Goal: Transaction & Acquisition: Purchase product/service

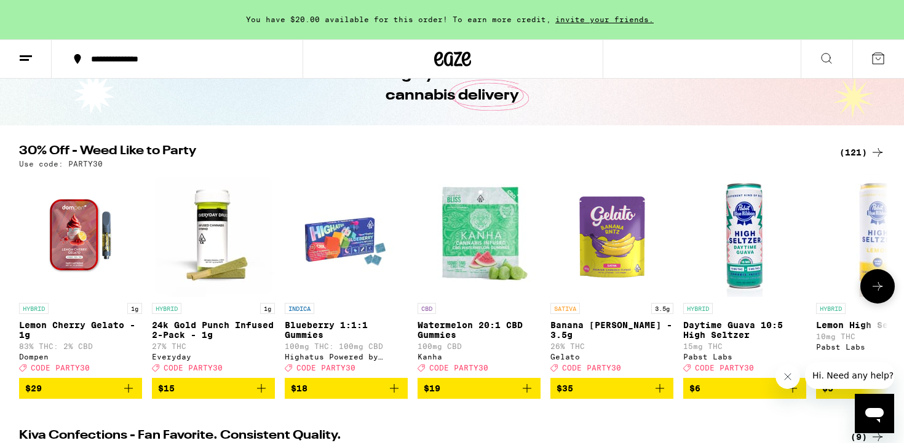
scroll to position [67, 0]
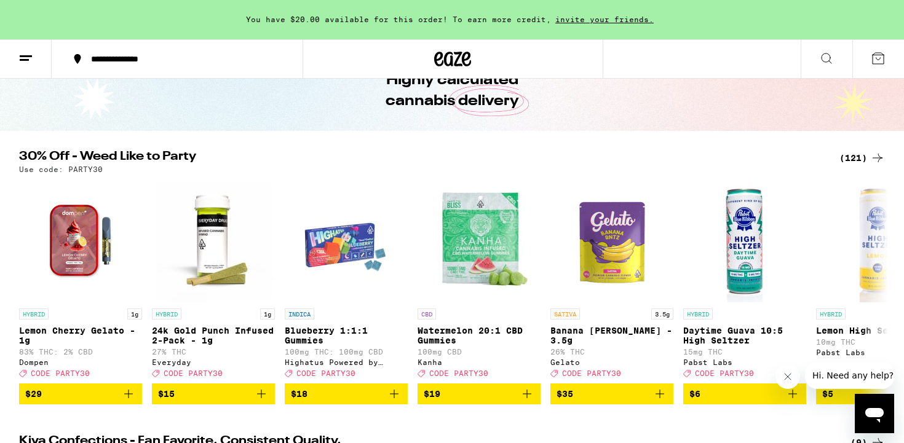
click at [861, 157] on div "(121)" at bounding box center [861, 158] width 45 height 15
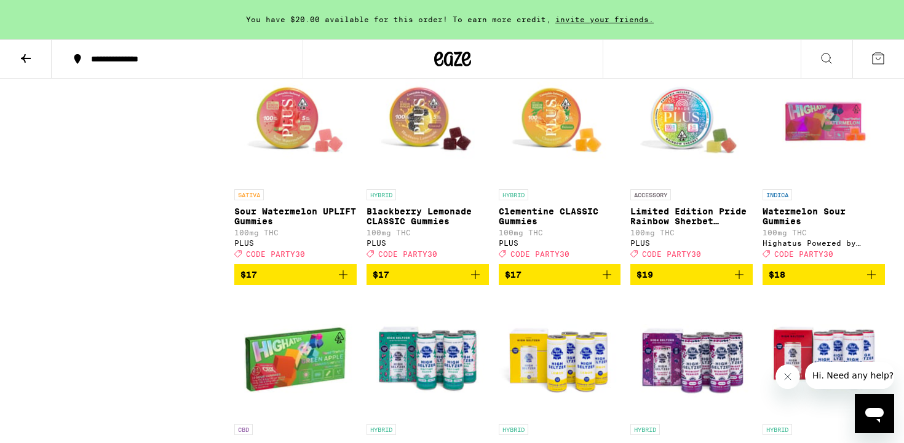
scroll to position [1579, 0]
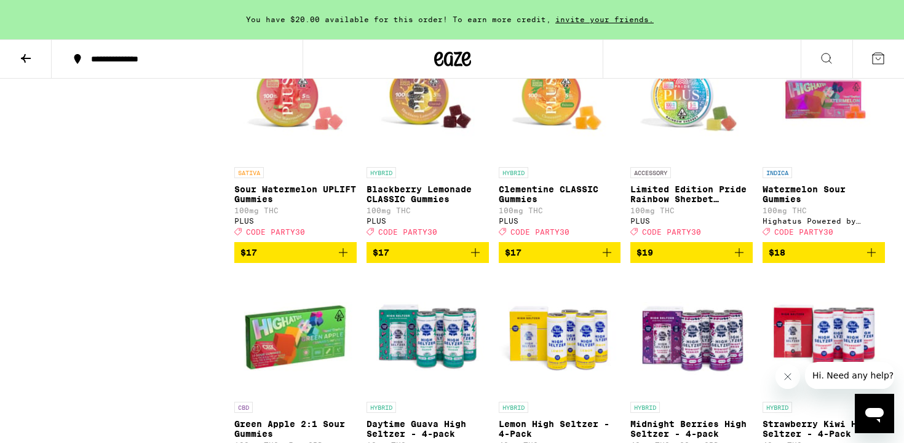
click at [871, 257] on icon "Add to bag" at bounding box center [871, 252] width 9 height 9
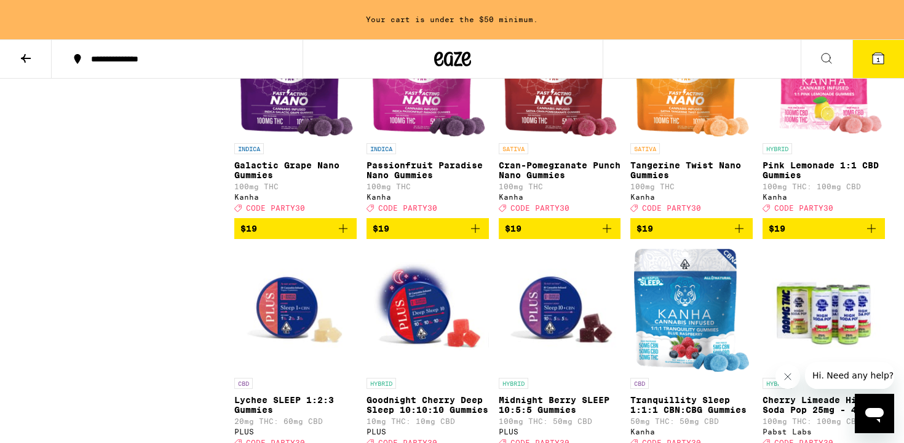
scroll to position [2094, 0]
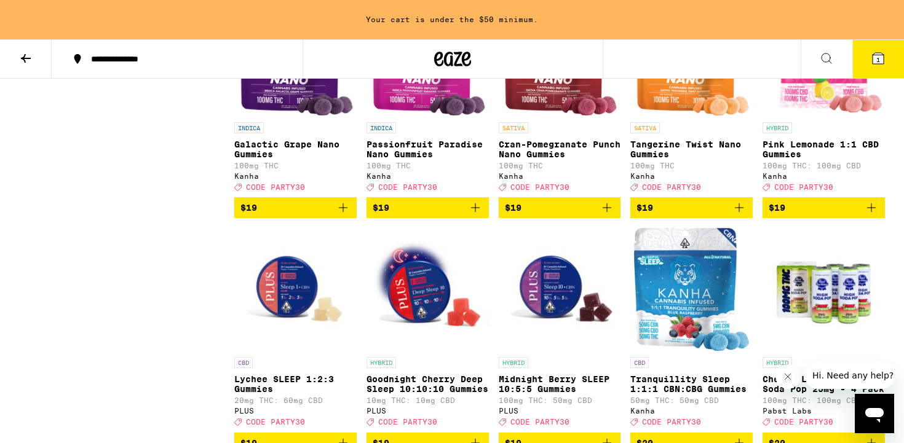
click at [872, 215] on icon "Add to bag" at bounding box center [871, 207] width 15 height 15
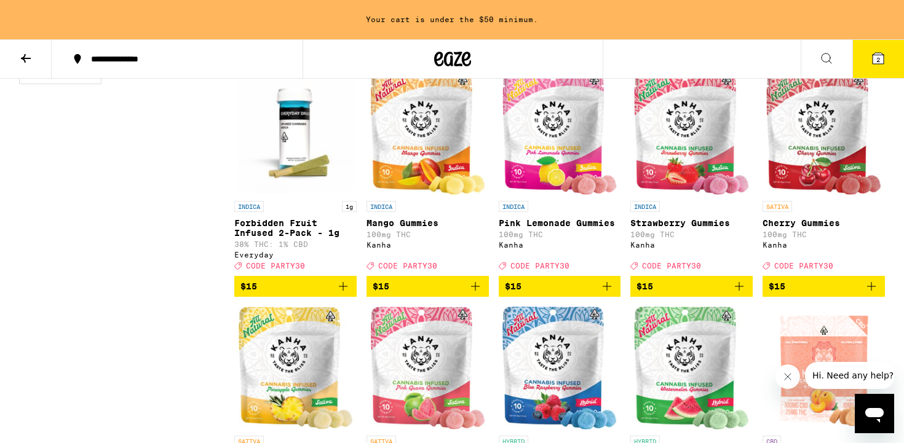
scroll to position [1086, 0]
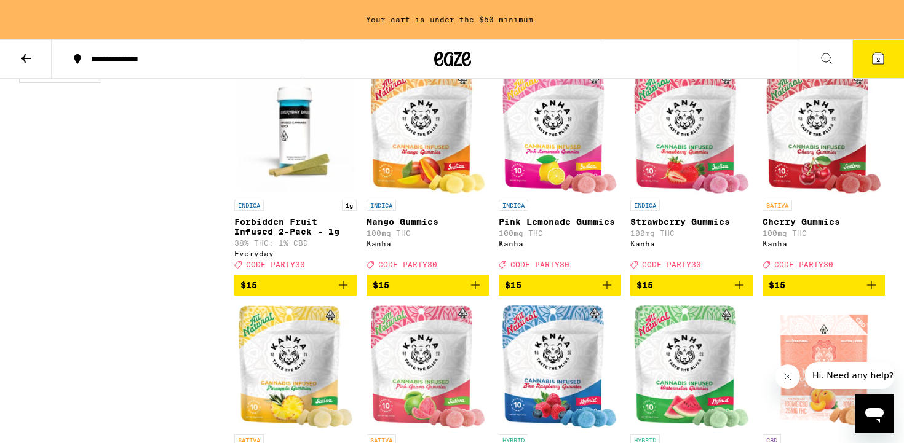
click at [872, 293] on icon "Add to bag" at bounding box center [871, 285] width 15 height 15
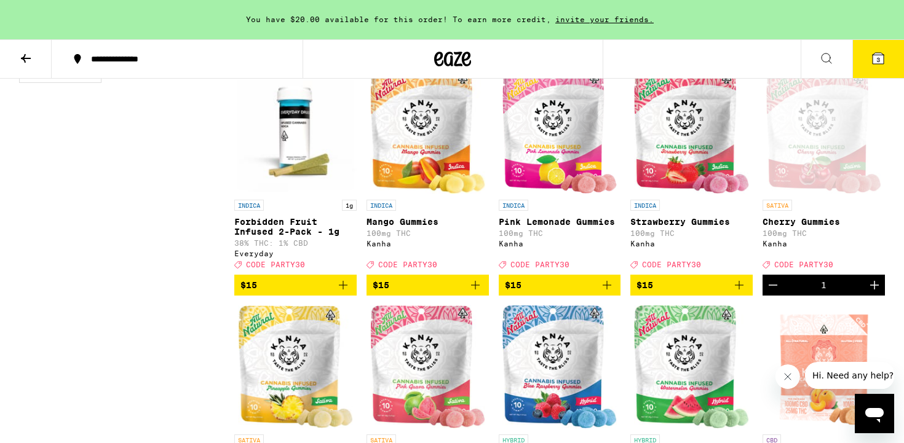
click at [871, 60] on icon at bounding box center [877, 58] width 15 height 15
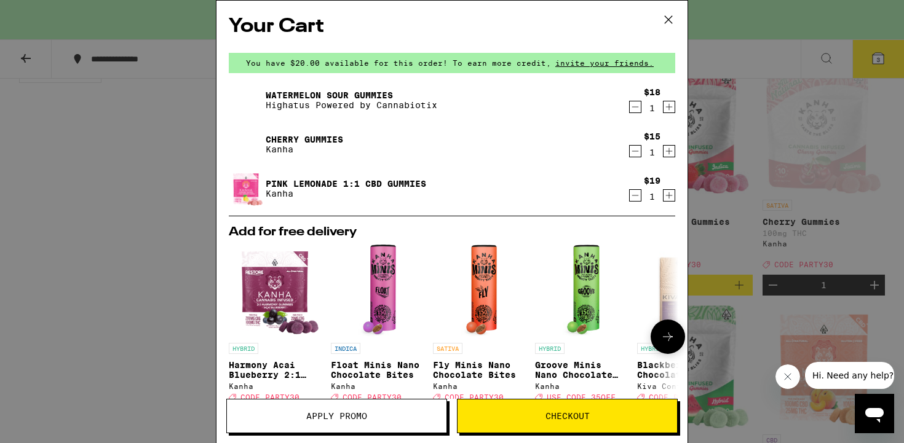
drag, startPoint x: 500, startPoint y: 416, endPoint x: 232, endPoint y: 336, distance: 279.5
click at [232, 336] on div "Your Cart You have $20.00 available for this order! To earn more credit, invite…" at bounding box center [452, 221] width 472 height 443
click at [127, 325] on div "Your Cart You have $20.00 available for this order! To earn more credit, invite…" at bounding box center [452, 221] width 904 height 443
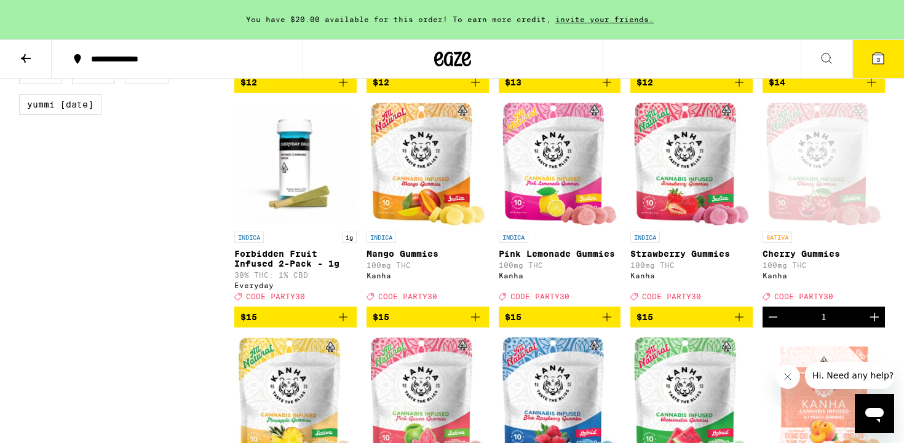
scroll to position [1056, 0]
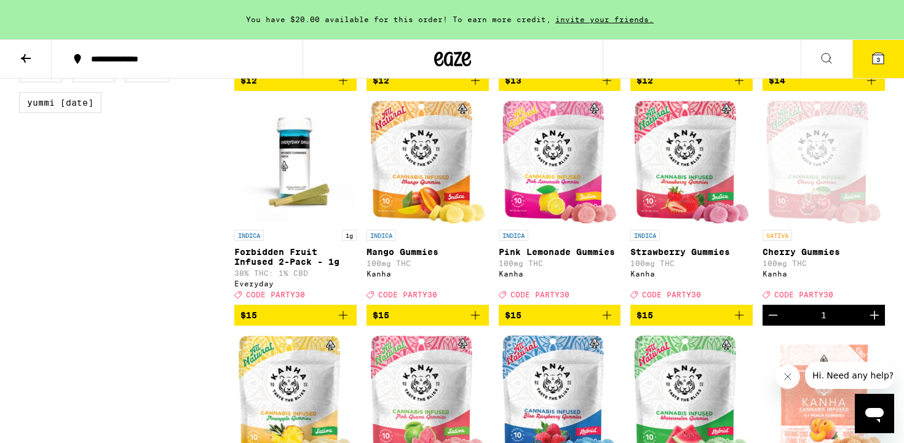
click at [877, 63] on icon at bounding box center [877, 58] width 11 height 11
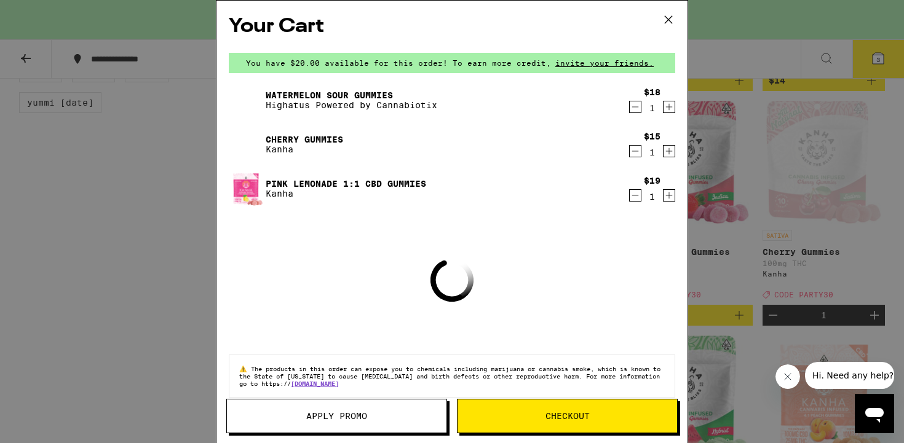
click at [340, 419] on span "Apply Promo" at bounding box center [336, 416] width 61 height 9
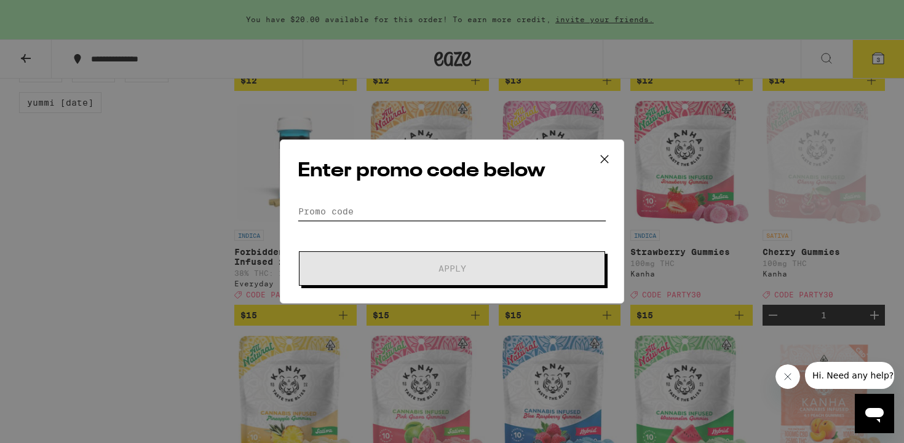
click at [334, 207] on input "Promo Code" at bounding box center [452, 211] width 309 height 18
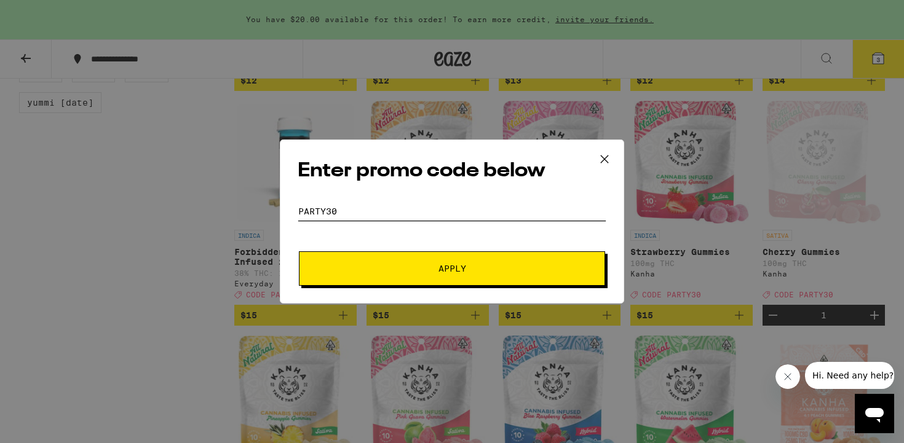
type input "party30"
click at [396, 258] on button "Apply" at bounding box center [452, 268] width 306 height 34
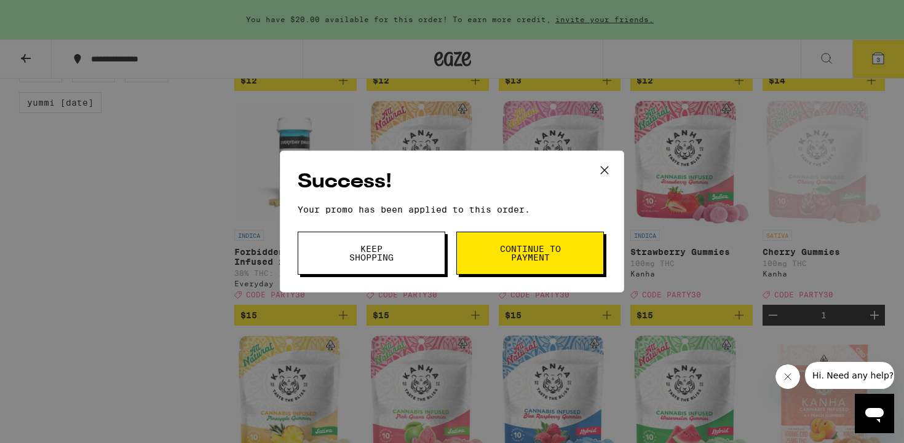
click at [509, 241] on button "Continue to payment" at bounding box center [530, 253] width 148 height 43
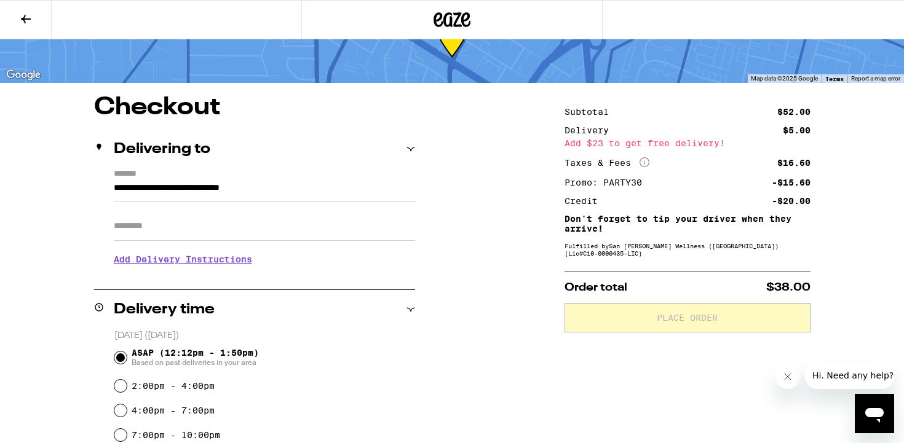
scroll to position [69, 0]
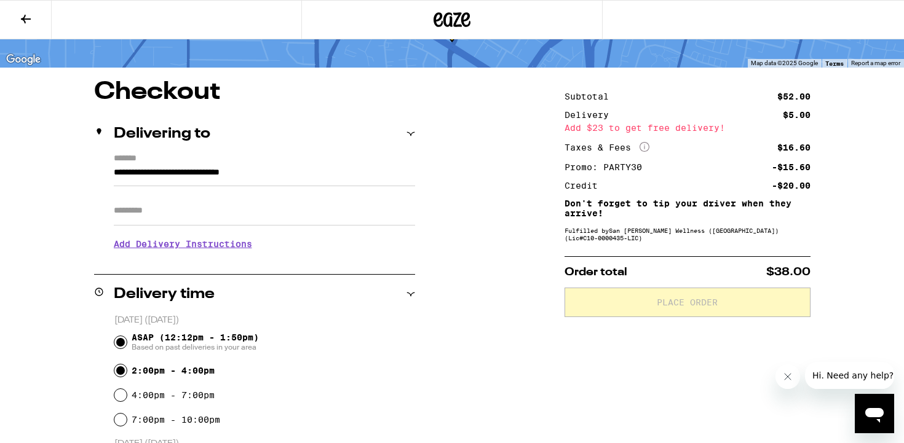
click at [118, 374] on input "2:00pm - 4:00pm" at bounding box center [120, 371] width 12 height 12
radio input "true"
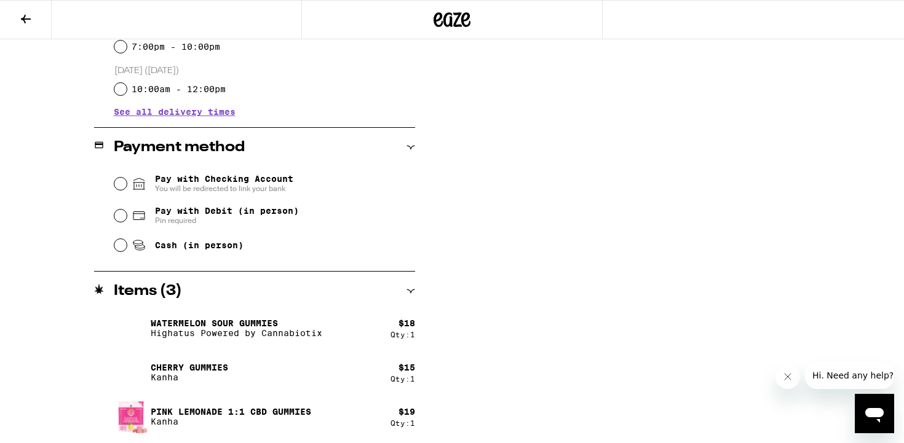
scroll to position [443, 0]
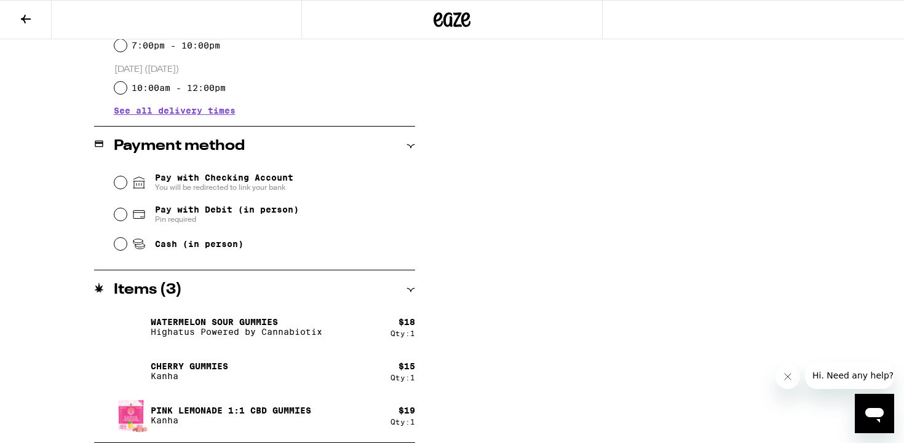
click at [114, 250] on fieldset "Pay with Checking Account You will be redirected to link your bank Pay with Deb…" at bounding box center [264, 212] width 301 height 92
click at [123, 245] on input "Cash (in person)" at bounding box center [120, 244] width 12 height 12
radio input "true"
click at [122, 215] on input "Pay with Debit (in person) Pin required" at bounding box center [120, 214] width 12 height 12
radio input "true"
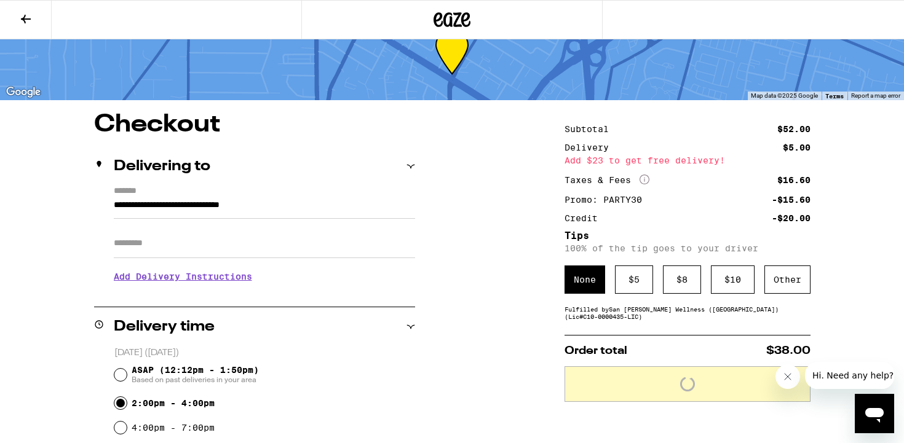
scroll to position [33, 0]
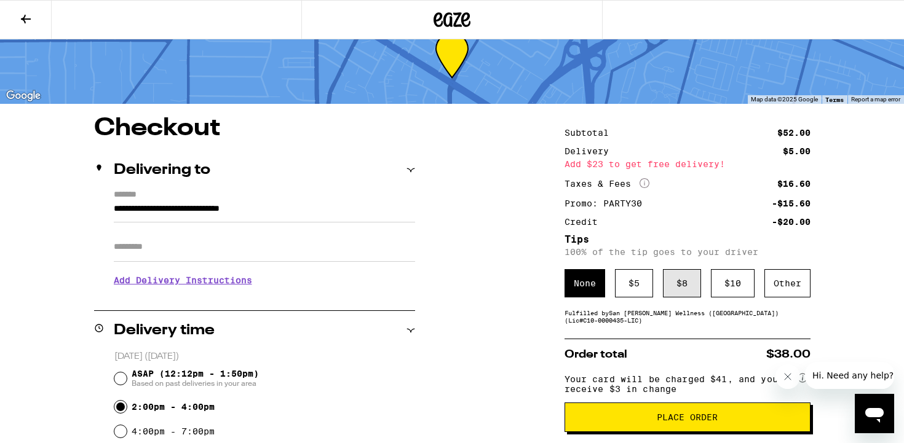
click at [663, 282] on div "$ 8" at bounding box center [682, 283] width 38 height 28
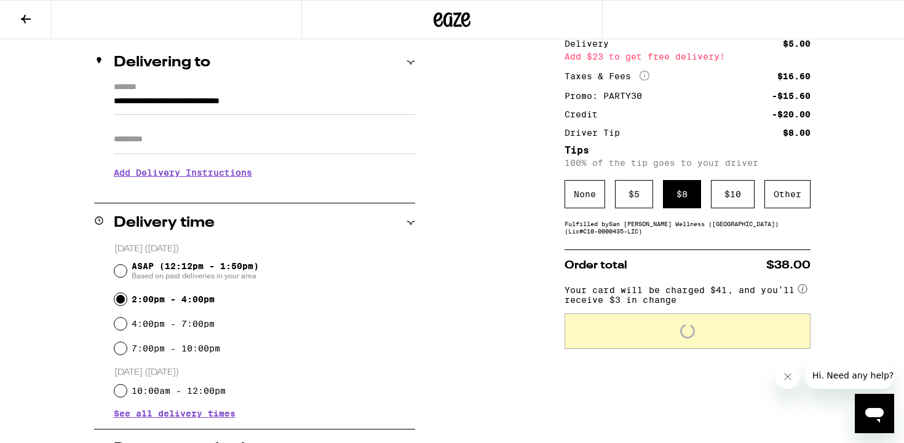
scroll to position [141, 0]
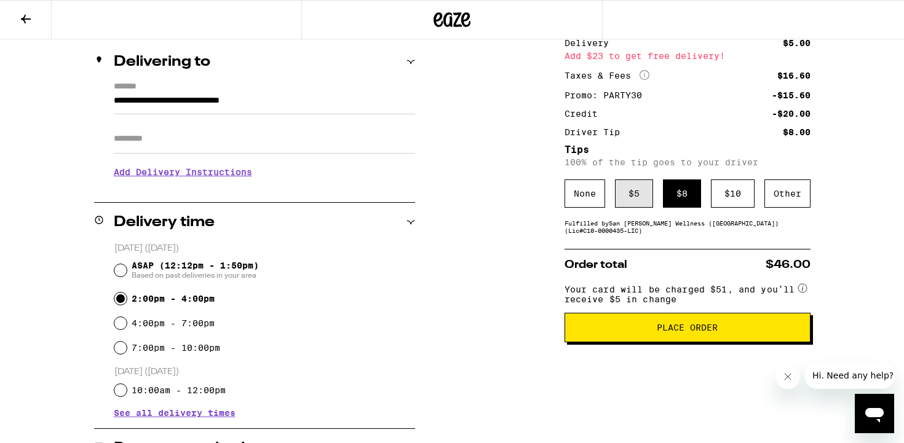
click at [627, 193] on div "$ 5" at bounding box center [634, 194] width 38 height 28
click at [667, 195] on div "$ 8" at bounding box center [682, 194] width 38 height 28
click at [631, 203] on div "$ 5" at bounding box center [634, 194] width 38 height 28
click at [662, 342] on button "Place Order" at bounding box center [687, 328] width 246 height 30
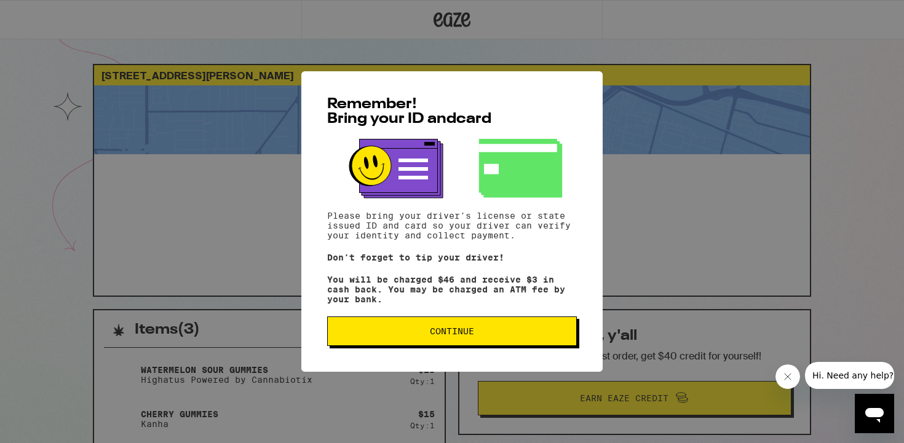
click at [446, 334] on span "Continue" at bounding box center [452, 331] width 44 height 9
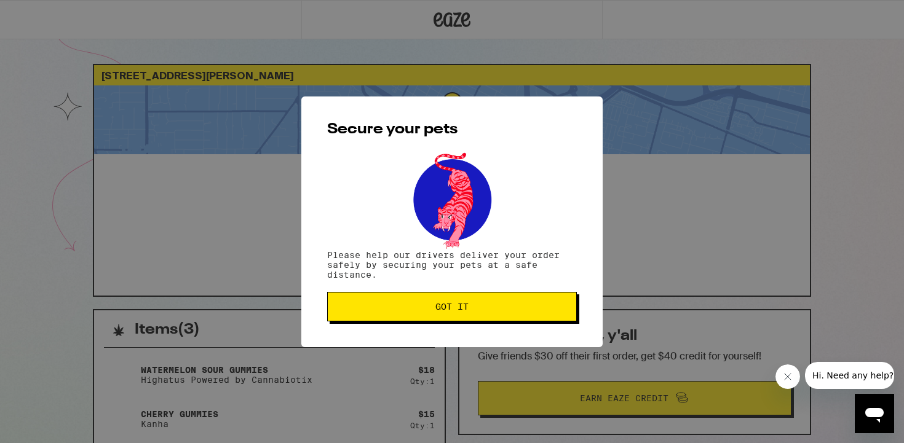
click at [391, 311] on span "Got it" at bounding box center [452, 306] width 229 height 9
